Goal: Information Seeking & Learning: Find specific fact

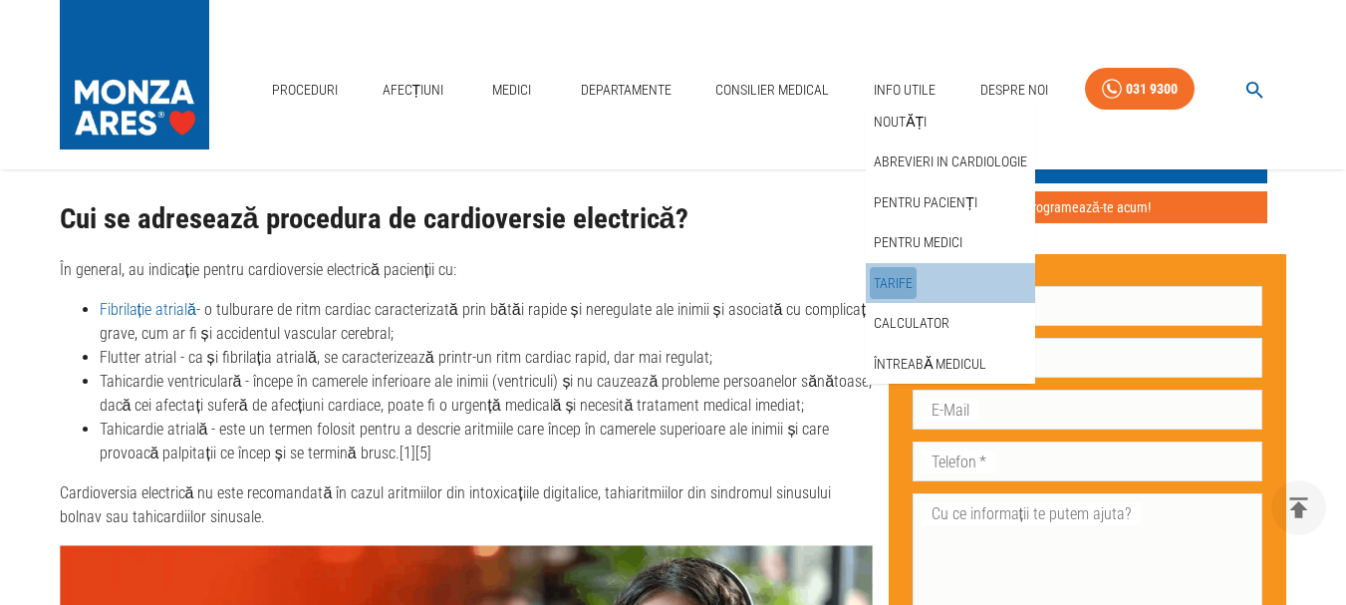
click at [904, 276] on link "Tarife" at bounding box center [893, 283] width 47 height 33
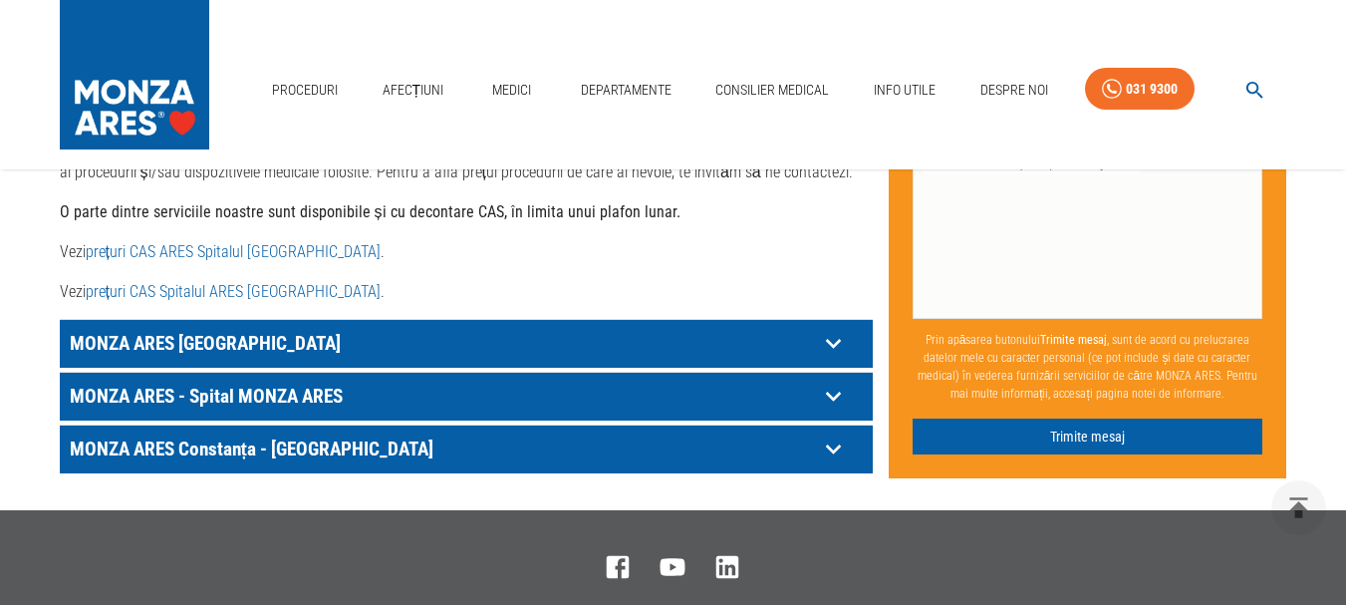
scroll to position [1051, 0]
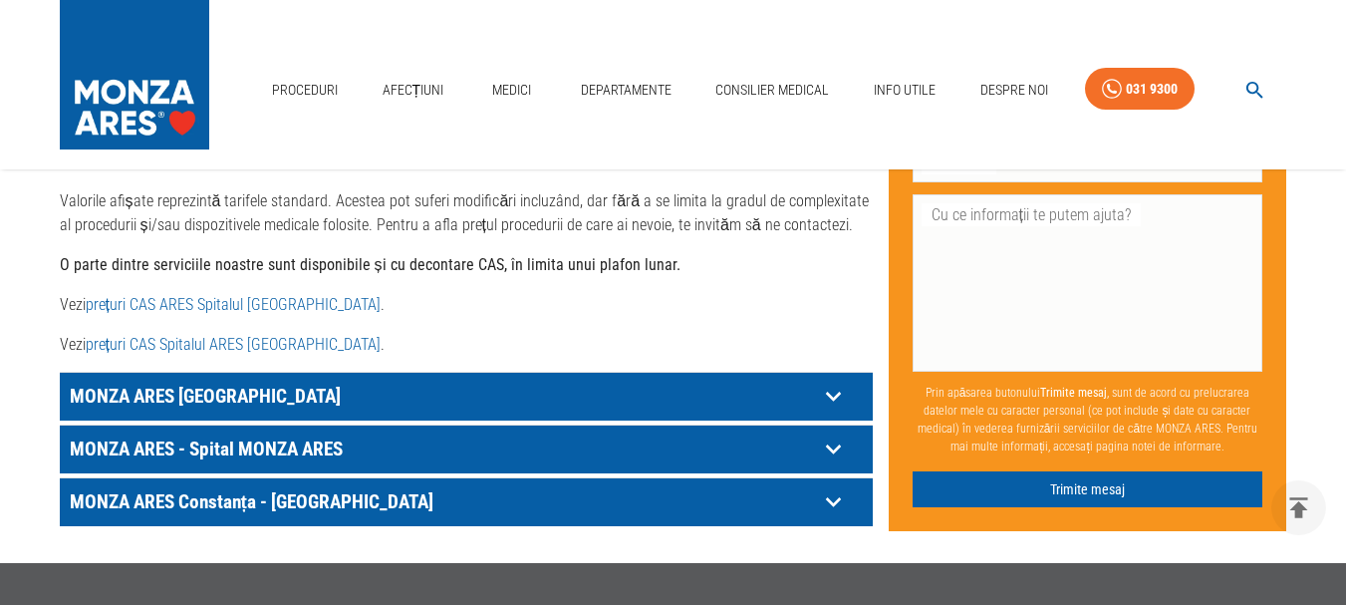
click at [158, 335] on link "prețuri CAS Spitalul ARES [GEOGRAPHIC_DATA]" at bounding box center [233, 344] width 295 height 19
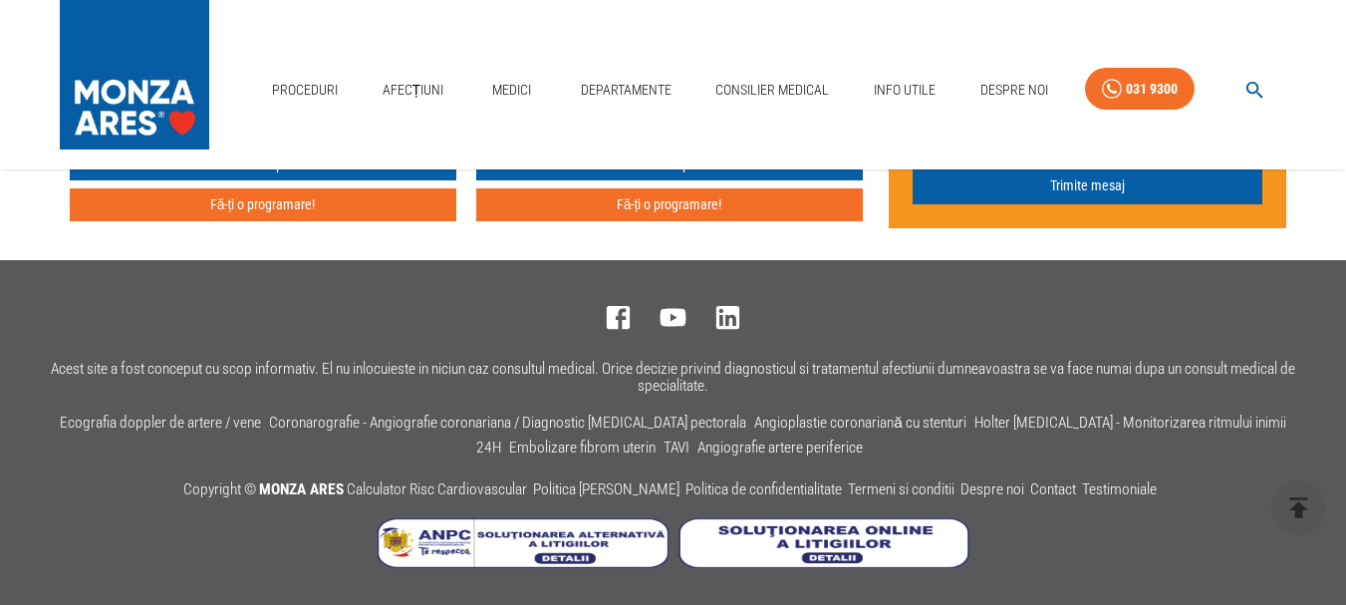
scroll to position [6430, 0]
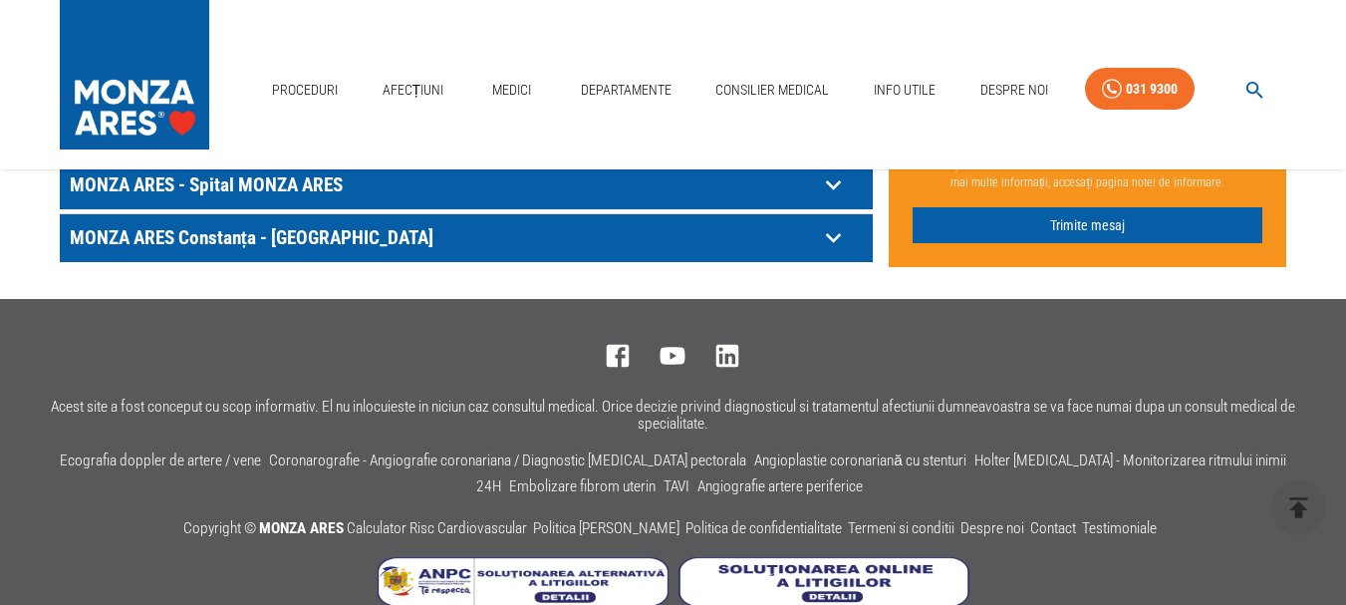
scroll to position [1330, 0]
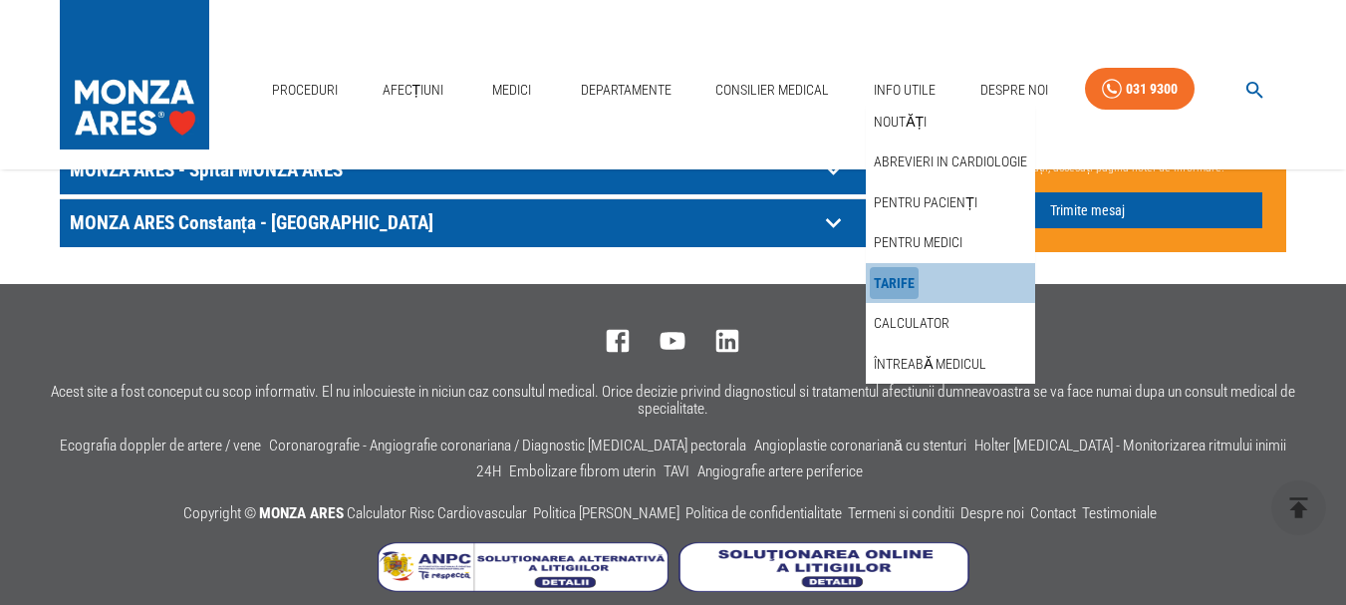
click at [904, 282] on link "Tarife" at bounding box center [894, 283] width 49 height 33
